Goal: Task Accomplishment & Management: Use online tool/utility

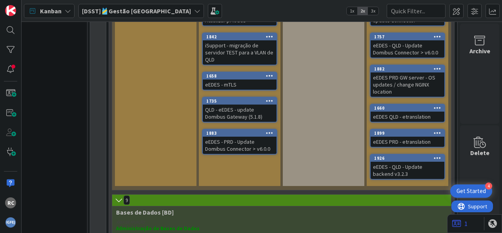
scroll to position [873, 38]
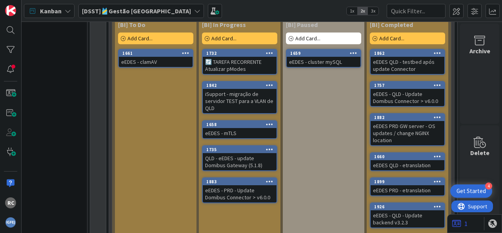
click at [434, 204] on icon at bounding box center [437, 206] width 7 height 5
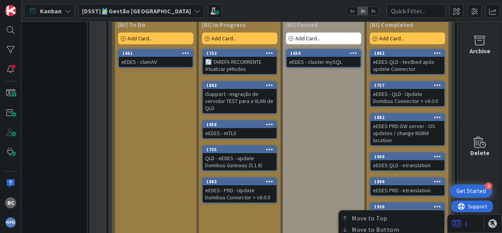
click at [335, 165] on div "[BI] Paused Add Card... 1659 eEDES - cluster mySQL" at bounding box center [324, 126] width 82 height 217
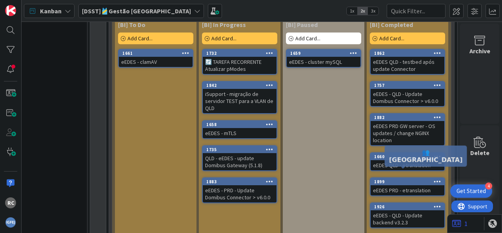
click at [410, 204] on div "1926" at bounding box center [409, 206] width 70 height 5
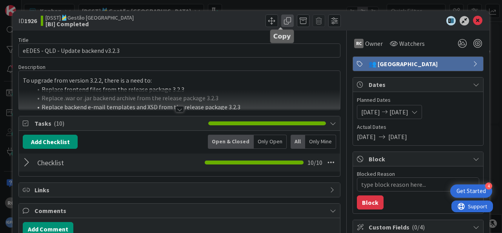
click at [282, 20] on span at bounding box center [287, 21] width 13 height 13
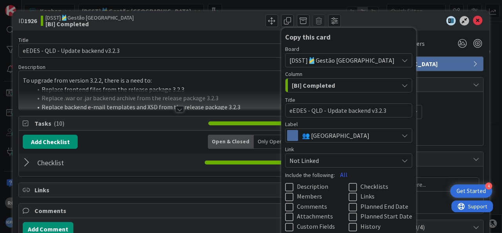
drag, startPoint x: 314, startPoint y: 113, endPoint x: 291, endPoint y: 108, distance: 23.6
click at [304, 112] on textarea "eEDES - QLD - Update backend v3.2.3" at bounding box center [348, 111] width 127 height 14
type textarea "x"
type textarea "eEDES - P - Update backend v3.2.3"
type textarea "x"
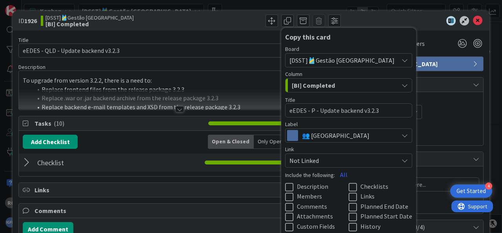
type textarea "eEDES - PR - Update backend v3.2.3"
type textarea "x"
type textarea "eEDES - PRD - Update backend v3.2.3"
click at [338, 88] on div "[BI] Completed" at bounding box center [344, 85] width 109 height 13
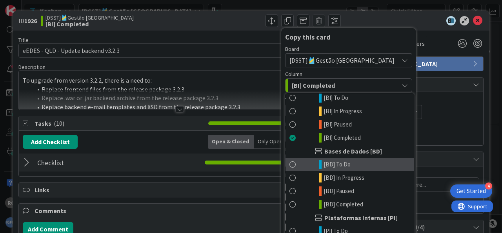
scroll to position [1318, 0]
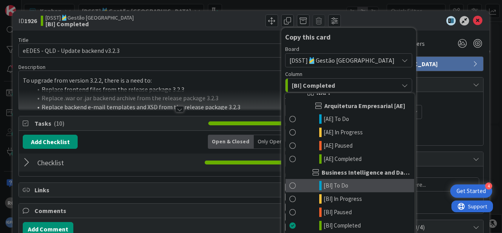
click at [338, 186] on span "[BI] To Do" at bounding box center [336, 185] width 25 height 9
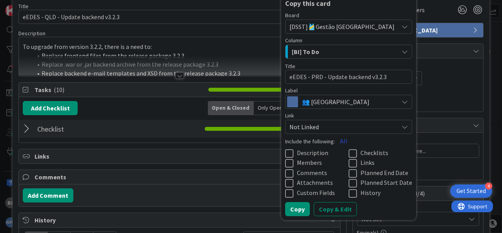
scroll to position [49, 0]
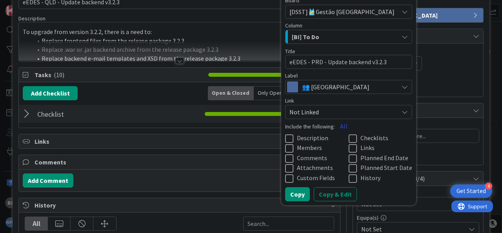
click at [335, 127] on button "All" at bounding box center [344, 126] width 18 height 14
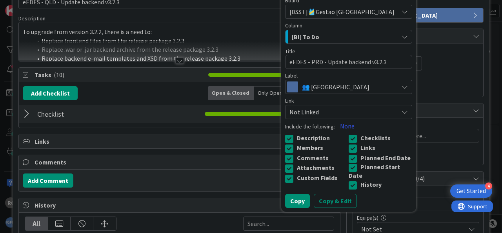
click at [349, 167] on icon at bounding box center [355, 167] width 12 height 9
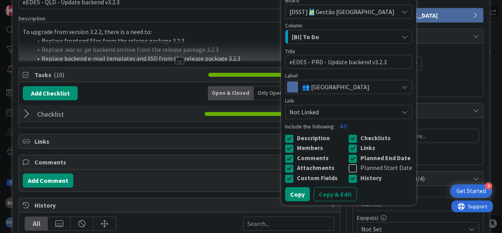
click at [349, 158] on icon at bounding box center [355, 158] width 12 height 9
click at [327, 194] on button "Copy & Edit" at bounding box center [335, 194] width 43 height 14
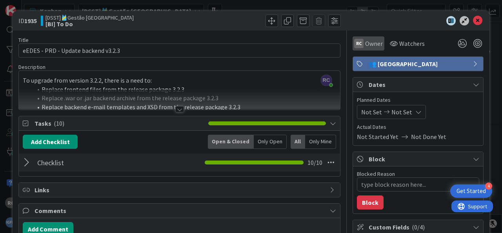
click at [371, 44] on span "Owner" at bounding box center [374, 43] width 18 height 9
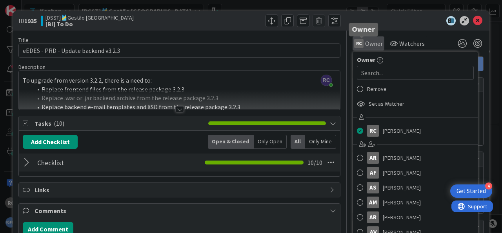
type textarea "x"
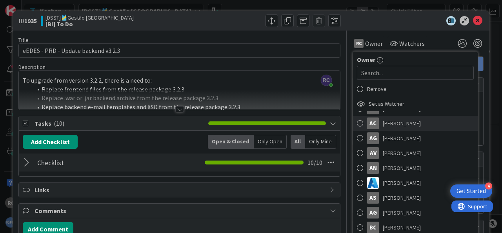
scroll to position [146, 0]
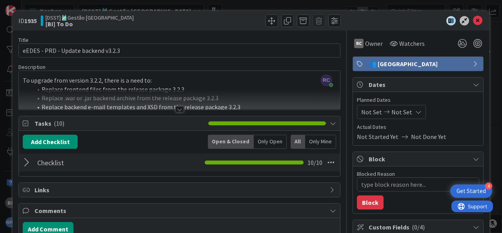
click at [371, 112] on span "Not Set" at bounding box center [371, 111] width 21 height 9
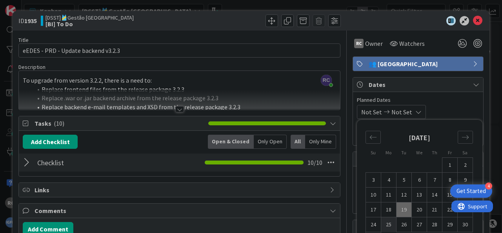
click at [383, 225] on td "25" at bounding box center [388, 225] width 15 height 15
type input "[DATE]"
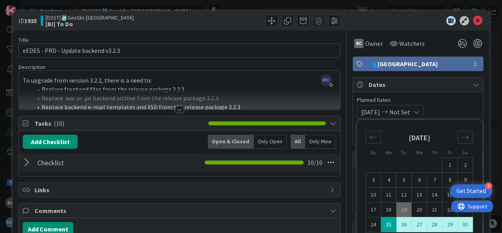
type textarea "x"
click at [458, 226] on td "30" at bounding box center [465, 225] width 15 height 15
type input "[DATE]"
click at [460, 107] on div "[DATE] [DATE] Su Mo Tu We Th Fr Sa [DATE] 1 2 3 4 5 6 7 8 9 10 11 12 13 14 15 1…" at bounding box center [418, 112] width 122 height 14
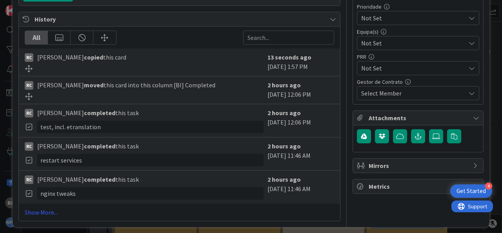
scroll to position [237, 0]
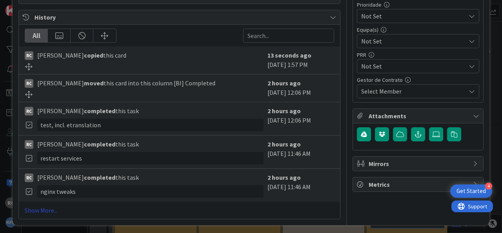
click at [46, 206] on link "Show More..." at bounding box center [179, 210] width 309 height 9
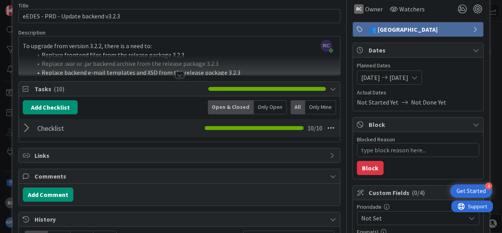
scroll to position [49, 0]
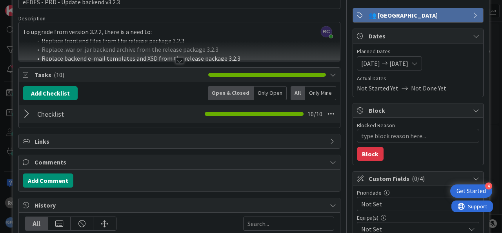
click at [27, 114] on div at bounding box center [28, 114] width 10 height 14
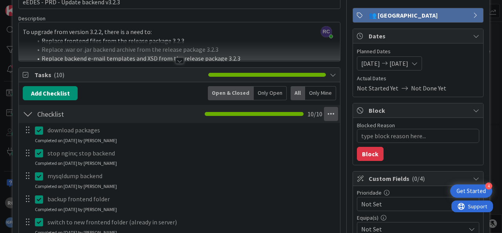
click at [324, 114] on icon at bounding box center [331, 114] width 14 height 14
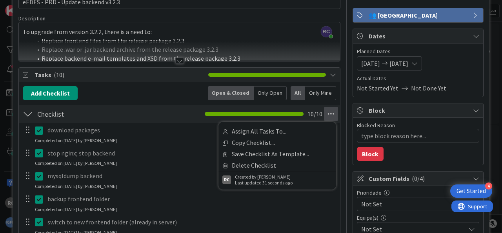
click at [37, 131] on icon at bounding box center [41, 130] width 12 height 9
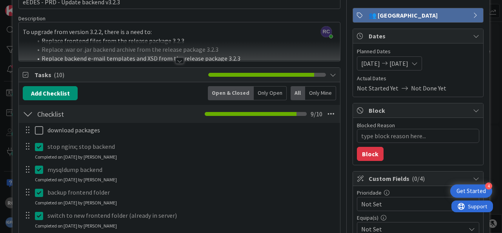
click at [39, 169] on icon at bounding box center [41, 169] width 12 height 9
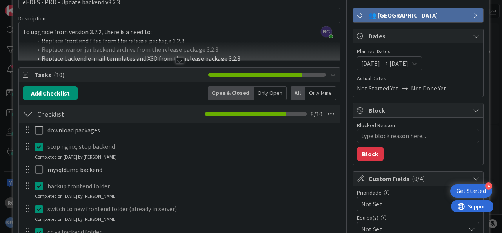
click at [39, 148] on icon at bounding box center [41, 146] width 12 height 9
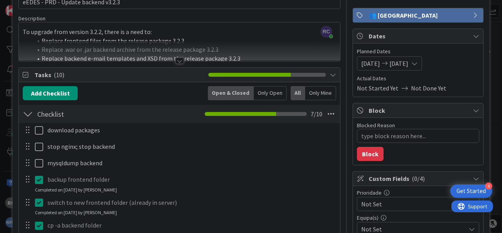
drag, startPoint x: 40, startPoint y: 197, endPoint x: 47, endPoint y: 195, distance: 6.7
click at [40, 197] on div "download packages Update Cancel stop nginx; stop backend Update Cancel mysqldum…" at bounding box center [179, 237] width 313 height 228
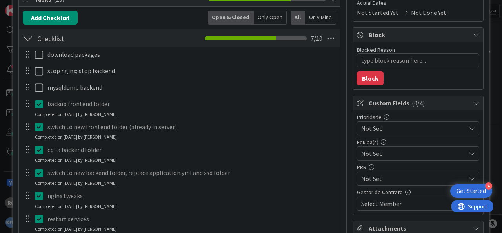
scroll to position [146, 0]
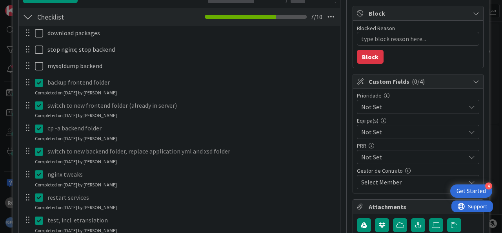
click at [37, 83] on icon at bounding box center [41, 82] width 12 height 9
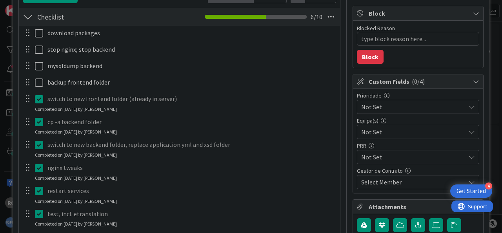
click at [39, 116] on div "download packages Update Cancel stop nginx; stop backend Update Cancel mysqldum…" at bounding box center [179, 136] width 313 height 221
click at [40, 117] on icon at bounding box center [41, 121] width 12 height 9
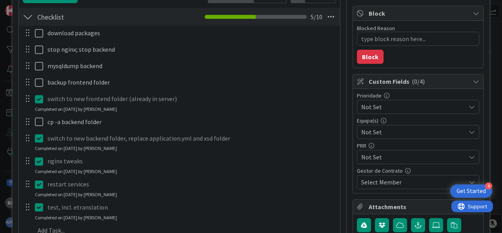
click at [40, 98] on icon at bounding box center [41, 99] width 12 height 9
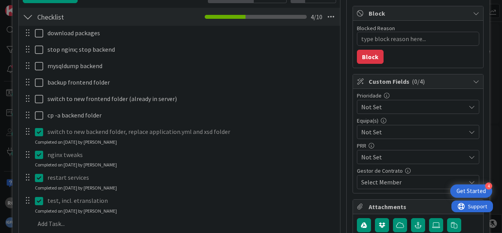
click at [38, 151] on div "download packages Update Cancel stop nginx; stop backend Update Cancel mysqldum…" at bounding box center [179, 130] width 313 height 208
click at [42, 130] on icon at bounding box center [41, 131] width 12 height 9
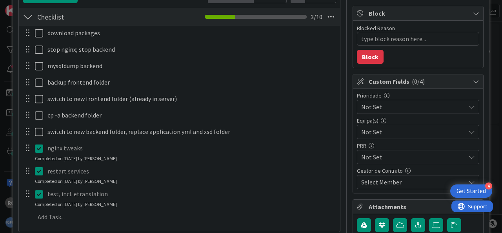
click at [38, 165] on div "download packages Update Cancel stop nginx; stop backend Update Cancel mysqldum…" at bounding box center [179, 127] width 313 height 202
click at [40, 150] on icon at bounding box center [41, 148] width 12 height 9
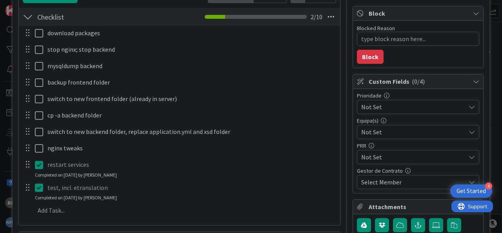
click at [39, 177] on div "restart services Update Cancel Completed on [DATE] by [PERSON_NAME]" at bounding box center [179, 168] width 320 height 21
drag, startPoint x: 38, startPoint y: 166, endPoint x: 40, endPoint y: 172, distance: 6.6
click at [38, 165] on icon at bounding box center [41, 164] width 12 height 9
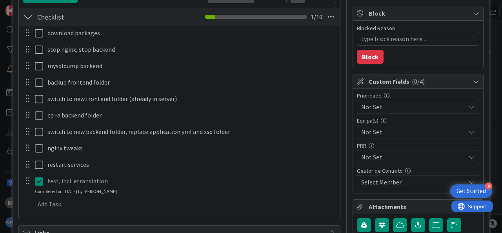
click at [40, 193] on div "test, incl. etranslation Update Cancel Completed on [DATE] by [PERSON_NAME]" at bounding box center [179, 185] width 320 height 21
click at [39, 181] on icon at bounding box center [41, 181] width 12 height 9
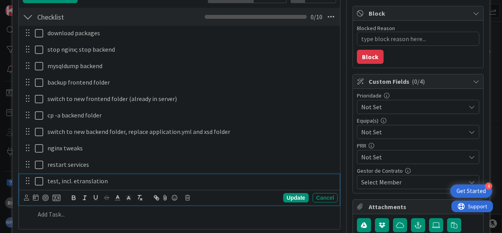
type textarea "x"
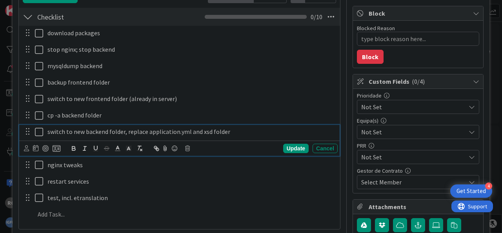
click at [182, 134] on p "switch to new backend folder, replace application.yml and xsd folder" at bounding box center [190, 131] width 287 height 9
drag, startPoint x: 148, startPoint y: 130, endPoint x: 158, endPoint y: 127, distance: 10.7
click at [149, 130] on p "switch to new backend folder, replace application.yml and xsd folder" at bounding box center [190, 131] width 287 height 9
click at [293, 147] on div "Update" at bounding box center [295, 148] width 25 height 9
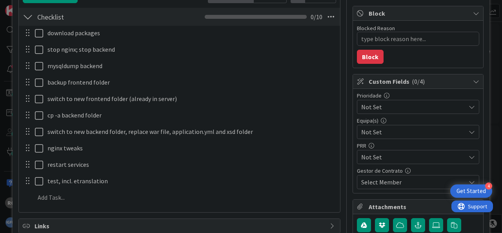
type textarea "x"
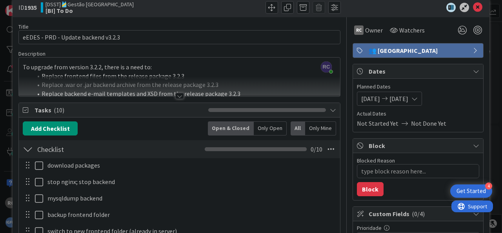
scroll to position [0, 0]
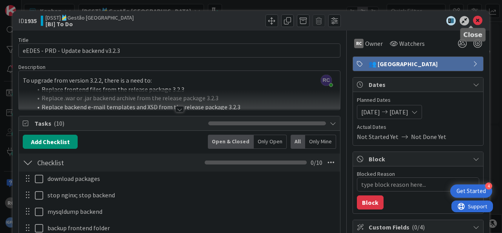
click at [473, 18] on icon at bounding box center [477, 20] width 9 height 9
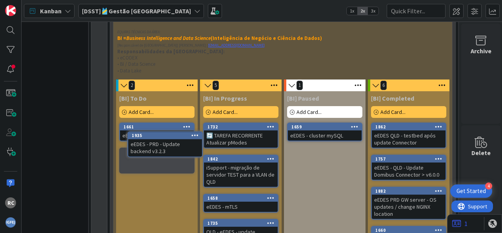
scroll to position [800, 27]
